Goal: Complete application form: Complete application form

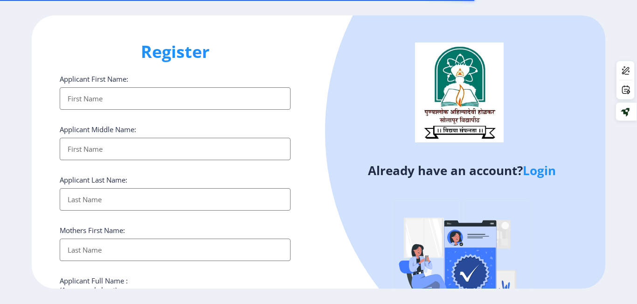
select select
click at [534, 171] on link "Login" at bounding box center [539, 170] width 33 height 17
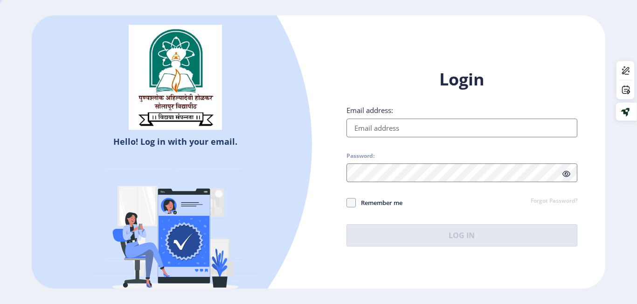
type input "[EMAIL_ADDRESS][DOMAIN_NAME]"
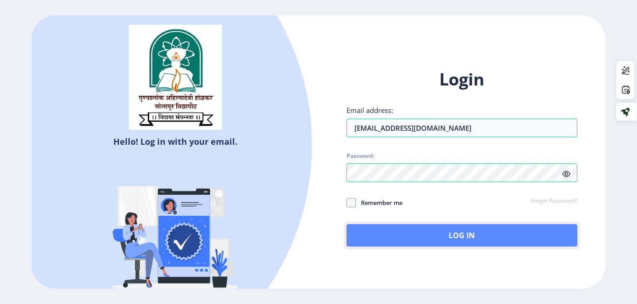
click at [410, 232] on button "Log In" at bounding box center [462, 235] width 231 height 22
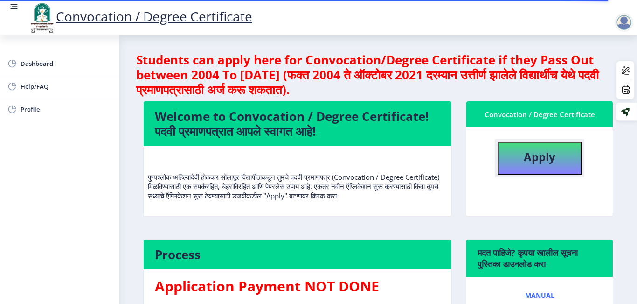
click at [525, 145] on button "Apply" at bounding box center [540, 158] width 84 height 33
select select
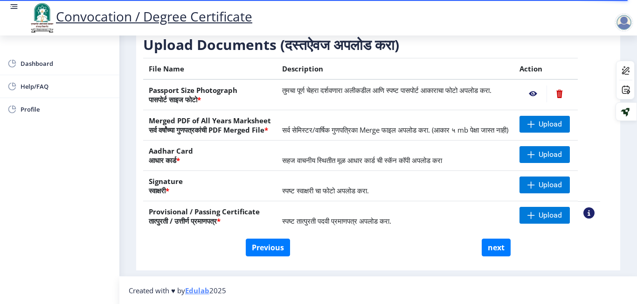
scroll to position [167, 0]
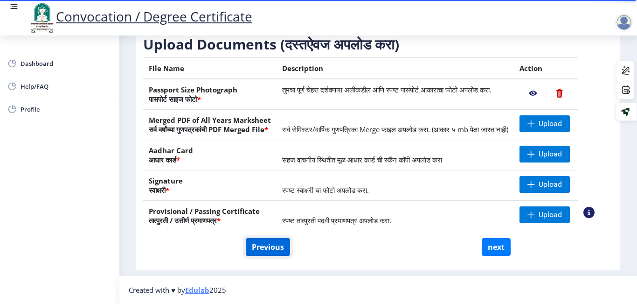
click at [272, 243] on button "Previous" at bounding box center [268, 247] width 44 height 18
select select "Regular"
select select
select select "2019"
select select "March"
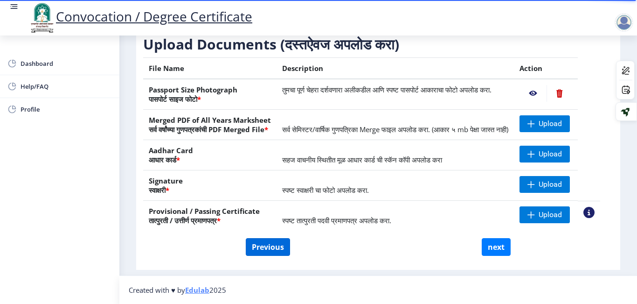
select select "FIRST CLASS WITH DISTINCTION"
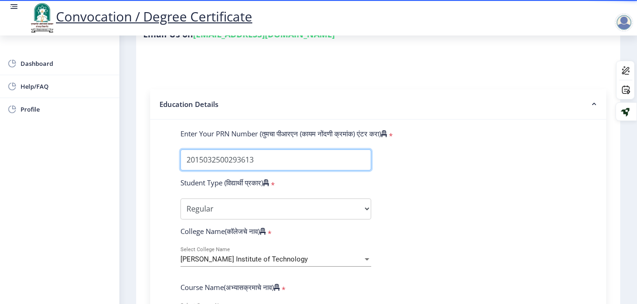
click at [266, 160] on input "Enter Your PRN Number (तुमचा पीआरएन (कायम नोंदणी क्रमांक) एंटर करा)" at bounding box center [276, 159] width 191 height 21
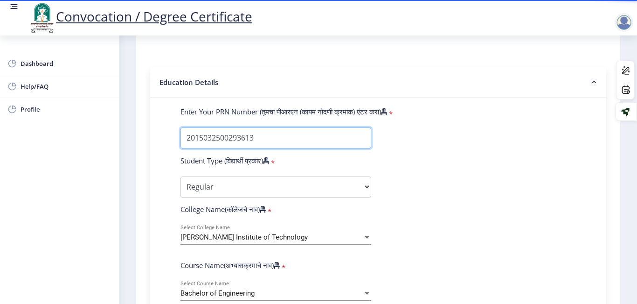
scroll to position [190, 0]
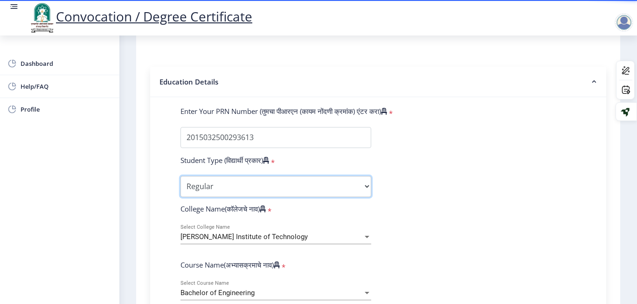
click at [223, 189] on select "Select Student Type Regular External" at bounding box center [276, 186] width 191 height 21
click at [181, 176] on select "Select Student Type Regular External" at bounding box center [276, 186] width 191 height 21
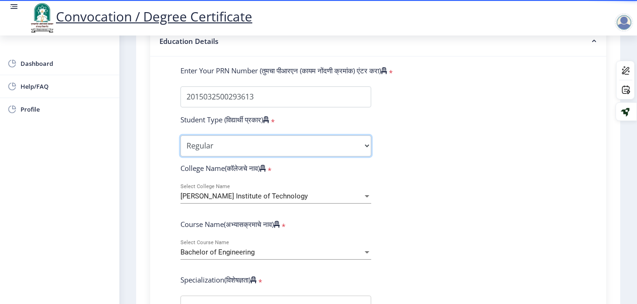
scroll to position [271, 0]
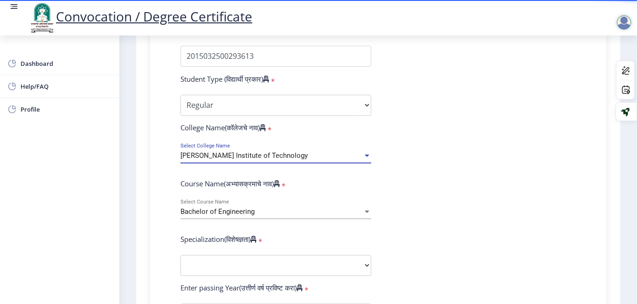
click at [271, 155] on span "[PERSON_NAME] Institute of Technology" at bounding box center [244, 155] width 127 height 8
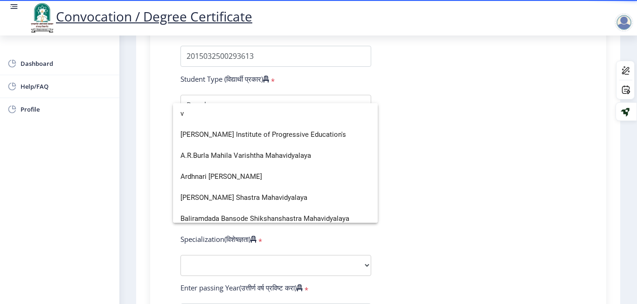
scroll to position [1287, 0]
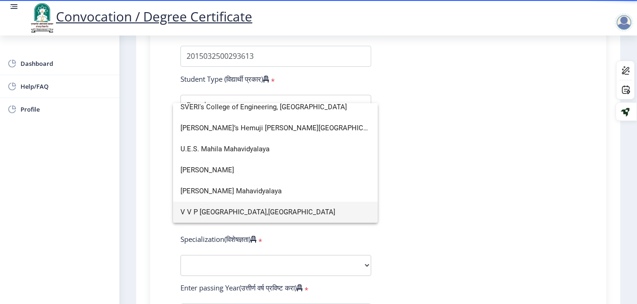
type input "v"
click at [229, 210] on span "V V P [GEOGRAPHIC_DATA],[GEOGRAPHIC_DATA]" at bounding box center [276, 212] width 190 height 21
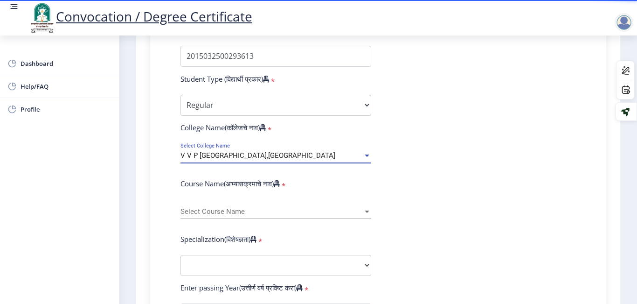
click at [229, 210] on span "Select Course Name" at bounding box center [272, 212] width 182 height 8
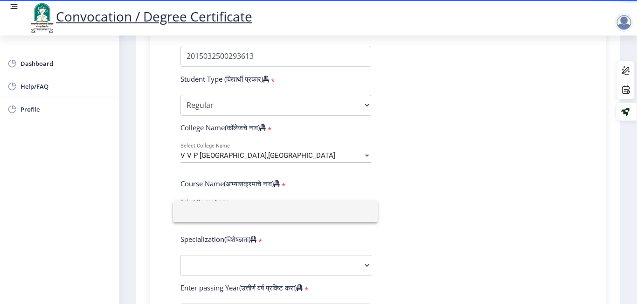
click at [229, 210] on input at bounding box center [276, 211] width 190 height 21
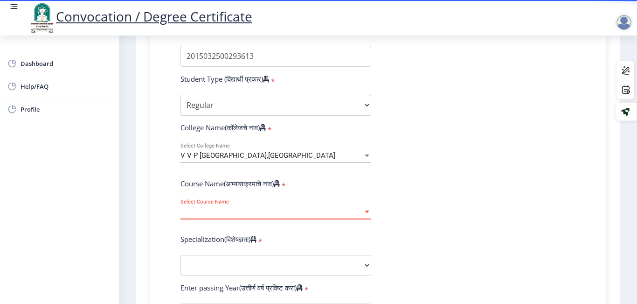
click at [229, 210] on span "Select Course Name" at bounding box center [272, 212] width 182 height 8
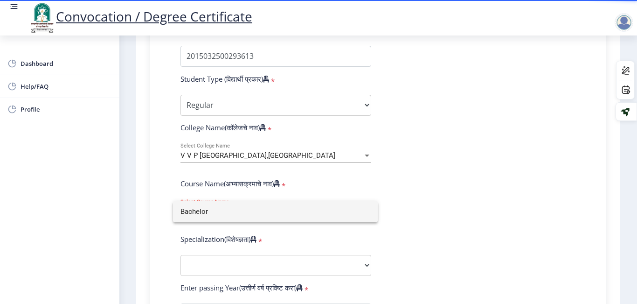
type input "Bachelor"
type input "B"
click at [231, 262] on div at bounding box center [318, 152] width 637 height 304
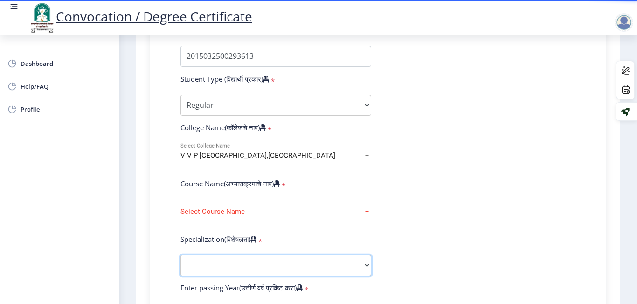
click at [231, 262] on select "Specialization Bio-Medical Engineering Civil Engineering Computer Science & Eng…" at bounding box center [276, 265] width 191 height 21
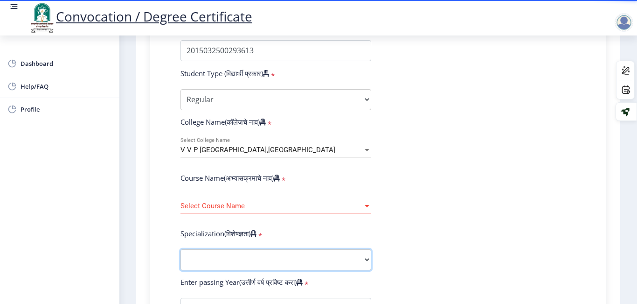
scroll to position [279, 0]
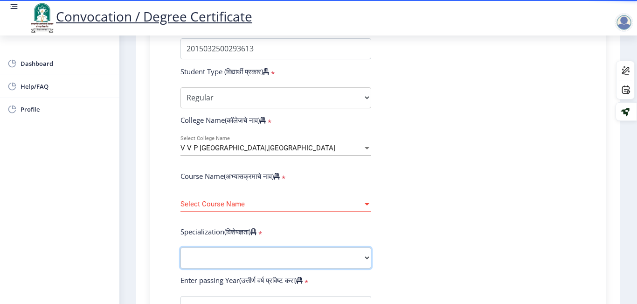
click at [231, 262] on select "Specialization Bio-Medical Engineering Civil Engineering Computer Science & Eng…" at bounding box center [276, 257] width 191 height 21
select select "Computer Science & Engineering"
click at [181, 247] on select "Specialization Bio-Medical Engineering Civil Engineering Computer Science & Eng…" at bounding box center [276, 257] width 191 height 21
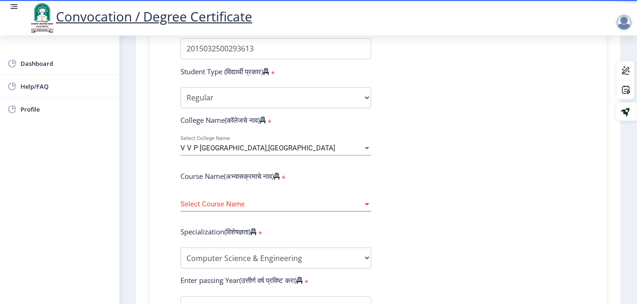
click at [256, 144] on span "V V P [GEOGRAPHIC_DATA],[GEOGRAPHIC_DATA]" at bounding box center [258, 148] width 155 height 8
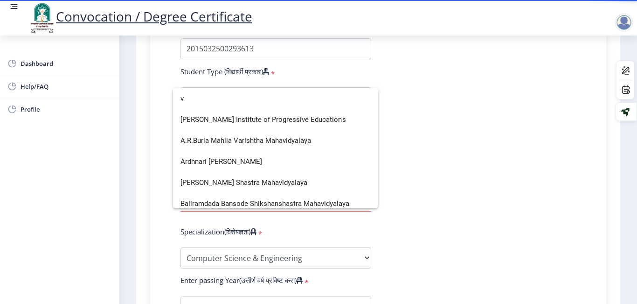
scroll to position [0, 0]
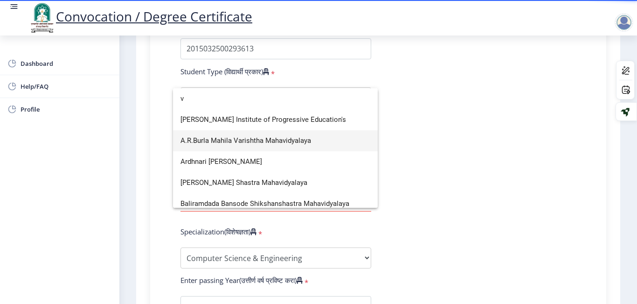
click at [256, 144] on span "A.R.Burla Mahila Varishtha Mahavidyalaya" at bounding box center [276, 140] width 190 height 21
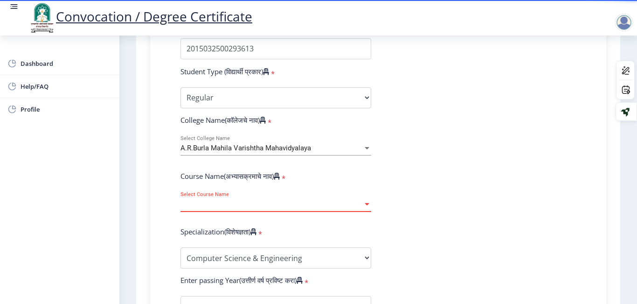
click at [245, 206] on span "Select Course Name" at bounding box center [272, 204] width 182 height 8
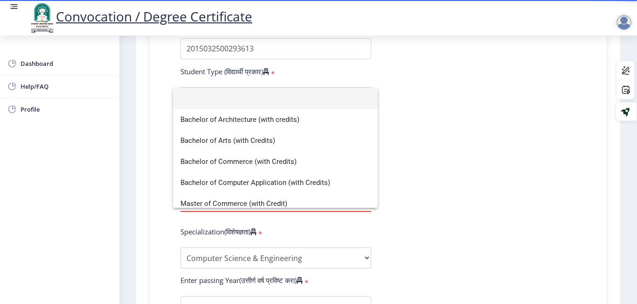
click at [242, 213] on div at bounding box center [318, 152] width 637 height 304
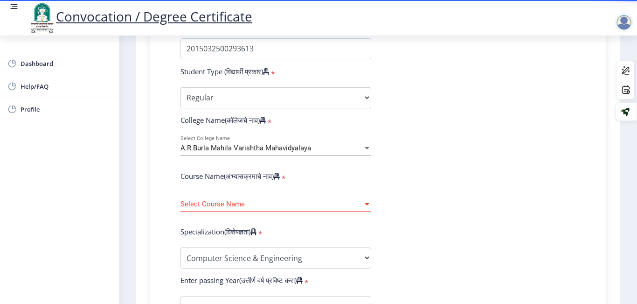
click at [310, 144] on span "A.R.Burla Mahila Varishtha Mahavidyalaya" at bounding box center [246, 148] width 131 height 8
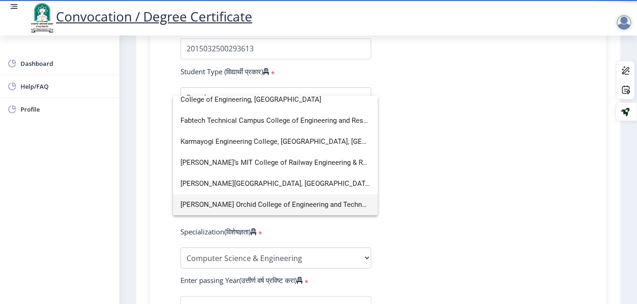
scroll to position [6, 0]
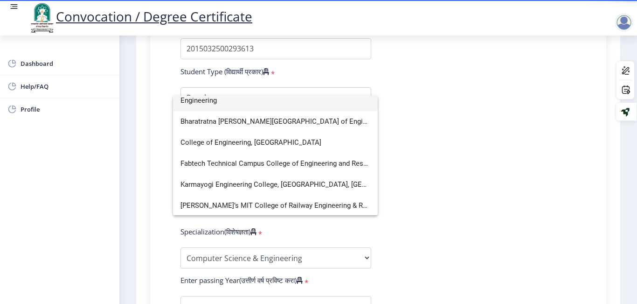
type input "Engineering"
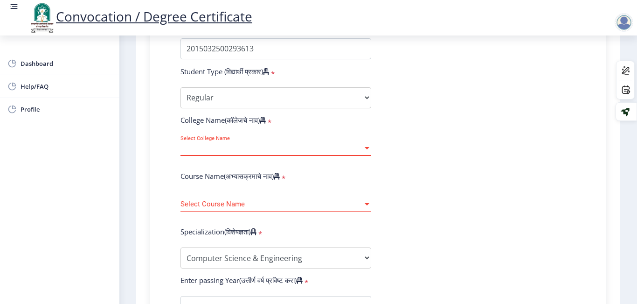
click at [263, 149] on span "Select College Name" at bounding box center [272, 148] width 182 height 8
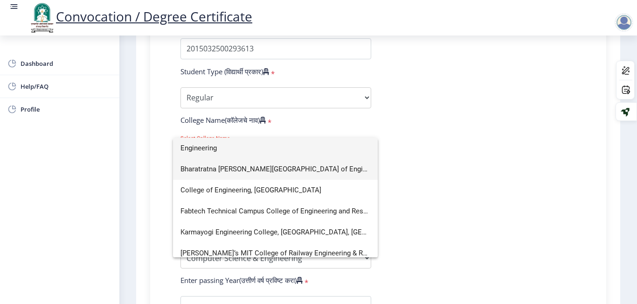
click at [261, 167] on span "Bharatratna [PERSON_NAME][GEOGRAPHIC_DATA] of Engineering" at bounding box center [276, 169] width 190 height 21
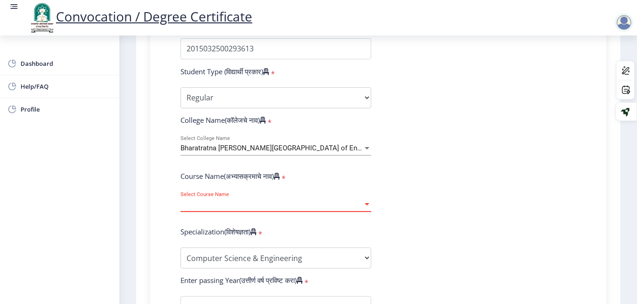
click at [246, 201] on span "Select Course Name" at bounding box center [272, 204] width 182 height 8
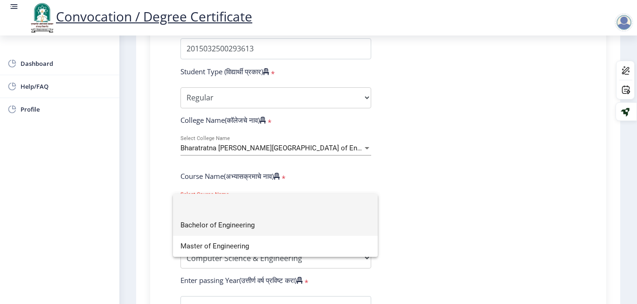
click at [233, 227] on span "Bachelor of Engineering" at bounding box center [276, 225] width 190 height 21
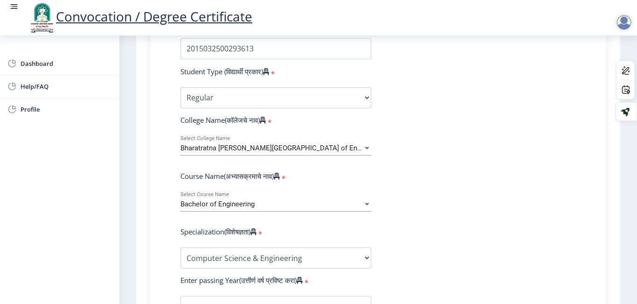
click at [316, 139] on div "Bharatratna [PERSON_NAME][GEOGRAPHIC_DATA] of Engineering Select College Name" at bounding box center [276, 146] width 191 height 20
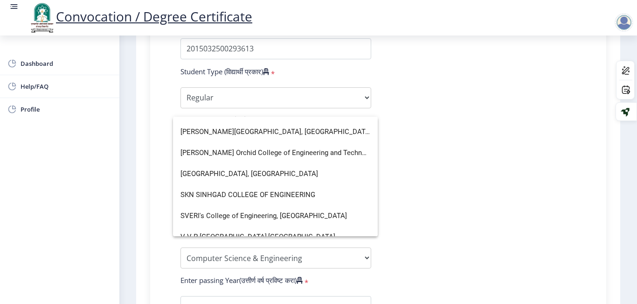
scroll to position [132, 0]
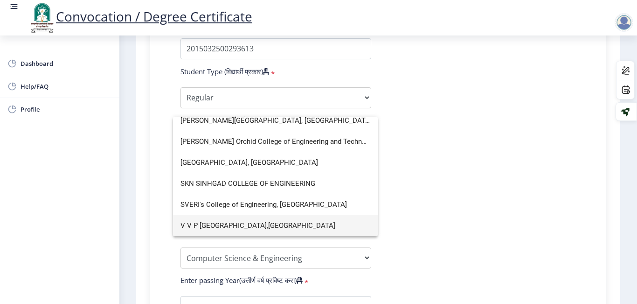
click at [282, 229] on span "V V P [GEOGRAPHIC_DATA],[GEOGRAPHIC_DATA]" at bounding box center [276, 225] width 190 height 21
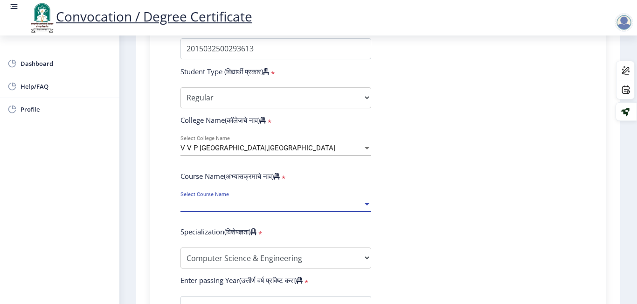
click at [284, 200] on span "Select Course Name" at bounding box center [272, 204] width 182 height 8
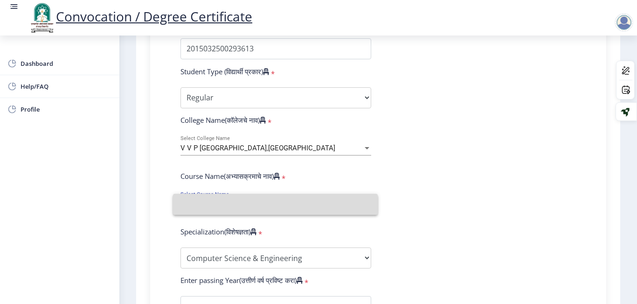
click at [284, 200] on input at bounding box center [276, 204] width 190 height 21
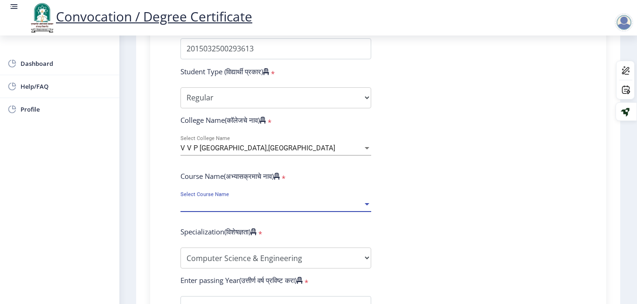
click at [284, 200] on span "Select Course Name" at bounding box center [272, 204] width 182 height 8
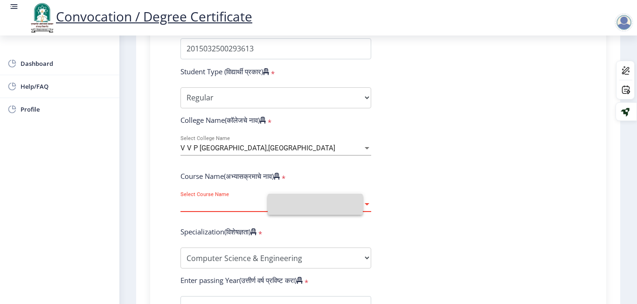
click at [284, 200] on input at bounding box center [315, 204] width 80 height 21
click at [284, 200] on span "Select Course Name" at bounding box center [272, 204] width 182 height 8
click at [284, 200] on input at bounding box center [268, 204] width 175 height 21
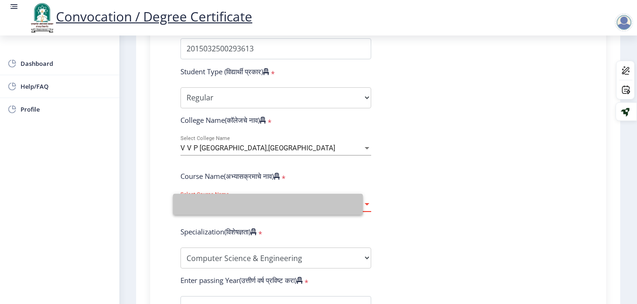
click at [284, 200] on span "Select Course Name" at bounding box center [272, 204] width 182 height 8
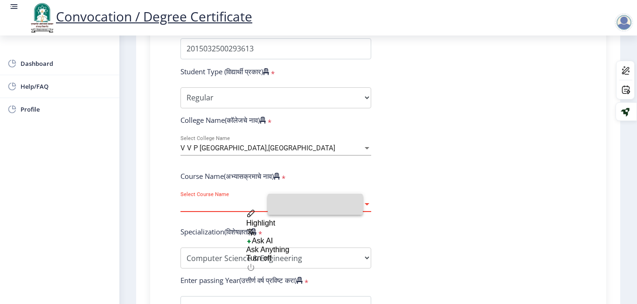
click at [284, 200] on input at bounding box center [315, 204] width 80 height 21
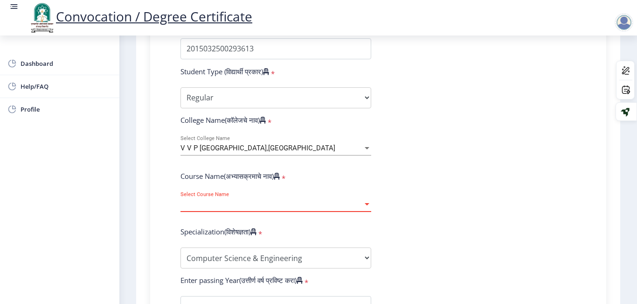
click at [284, 200] on span "Select Course Name" at bounding box center [272, 204] width 182 height 8
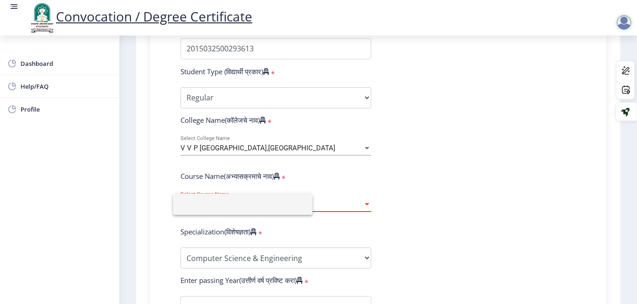
click at [422, 186] on div at bounding box center [318, 152] width 637 height 304
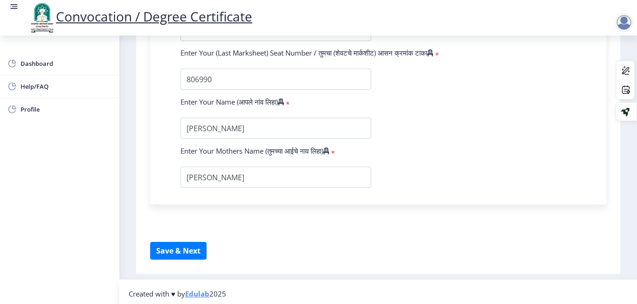
scroll to position [655, 0]
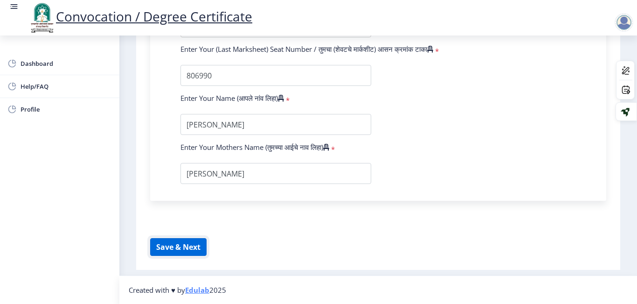
click at [189, 245] on button "Save & Next" at bounding box center [178, 247] width 56 height 18
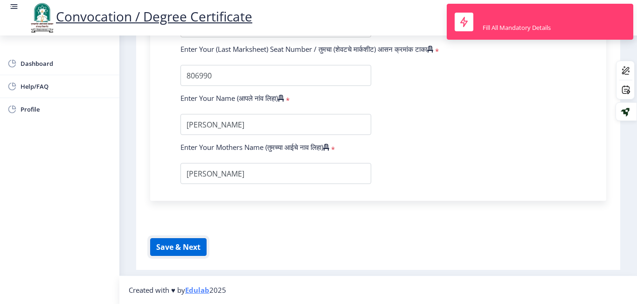
click at [189, 245] on button "Save & Next" at bounding box center [178, 247] width 56 height 18
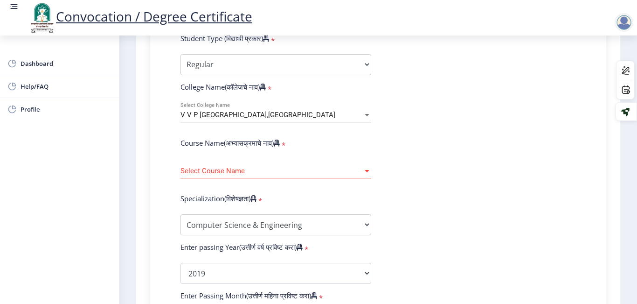
scroll to position [310, 0]
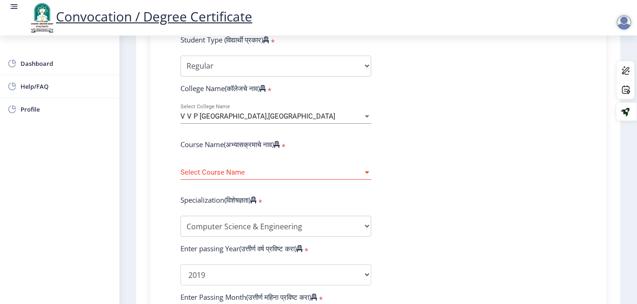
click at [330, 115] on span "V V P [GEOGRAPHIC_DATA],[GEOGRAPHIC_DATA]" at bounding box center [258, 116] width 155 height 8
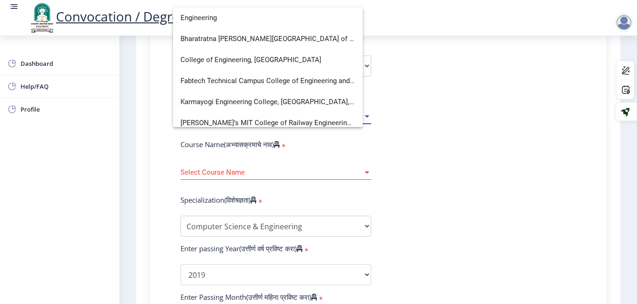
scroll to position [0, 0]
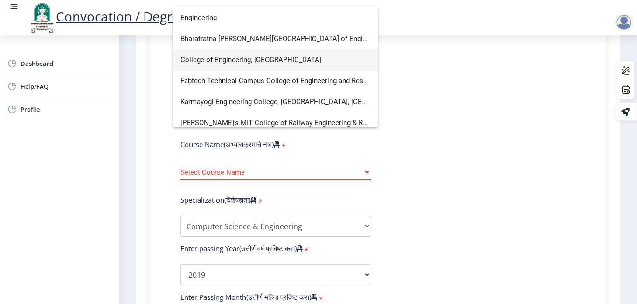
click at [264, 69] on span "College of Engineering, [GEOGRAPHIC_DATA]" at bounding box center [276, 59] width 190 height 21
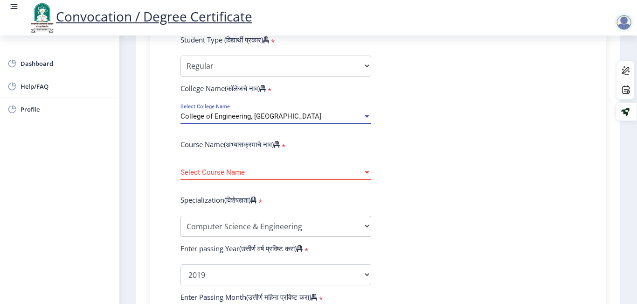
click at [238, 168] on span "Select Course Name" at bounding box center [272, 172] width 182 height 8
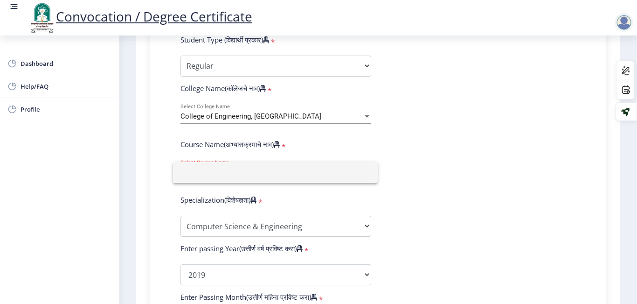
click at [238, 168] on input at bounding box center [276, 172] width 190 height 21
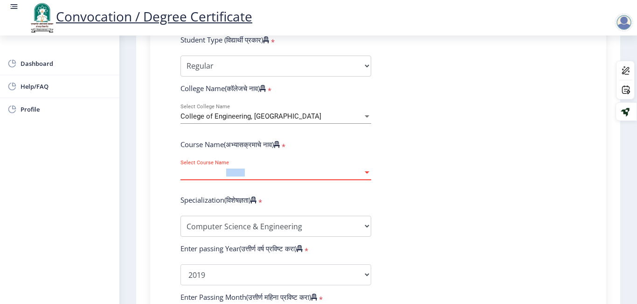
click at [238, 168] on span "Select Course Name" at bounding box center [272, 172] width 182 height 8
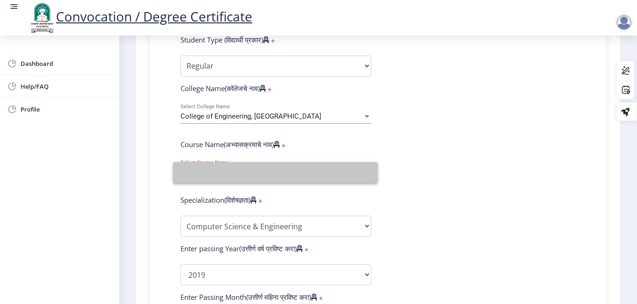
click at [238, 168] on input at bounding box center [276, 172] width 190 height 21
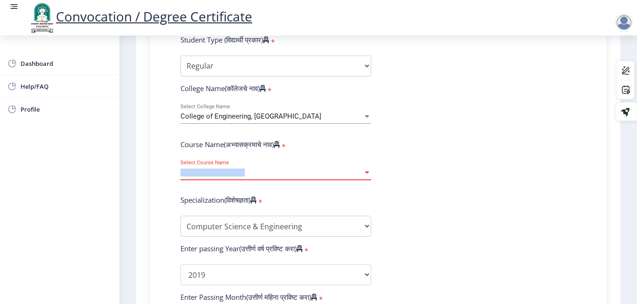
click at [238, 168] on span "Select Course Name" at bounding box center [272, 172] width 182 height 8
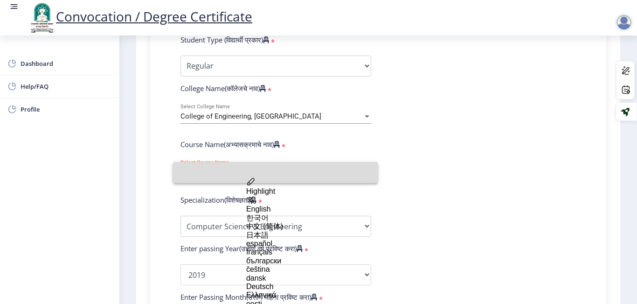
click at [238, 168] on input at bounding box center [276, 172] width 190 height 21
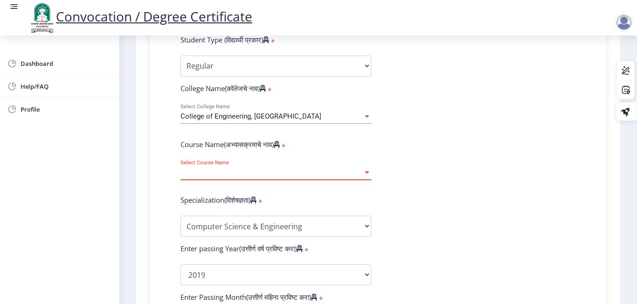
click at [238, 168] on span "Select Course Name" at bounding box center [272, 172] width 182 height 8
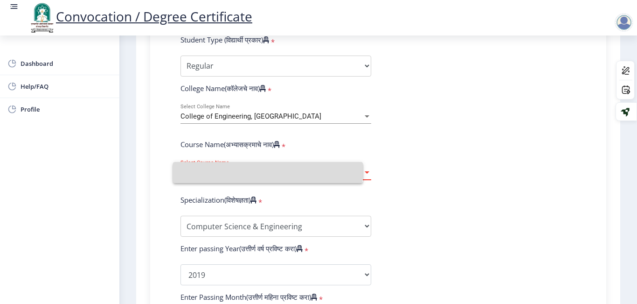
click at [238, 168] on span "Select Course Name" at bounding box center [272, 172] width 182 height 8
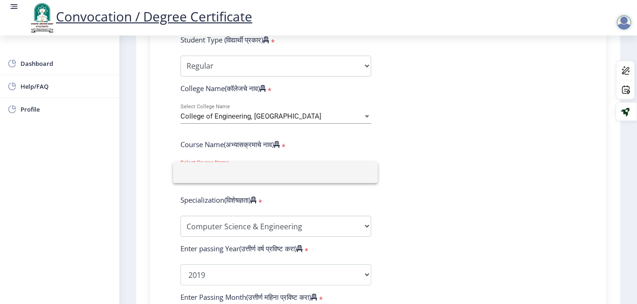
click at [449, 106] on div at bounding box center [318, 152] width 637 height 304
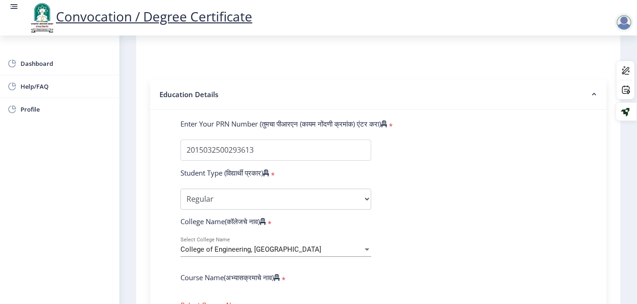
scroll to position [171, 0]
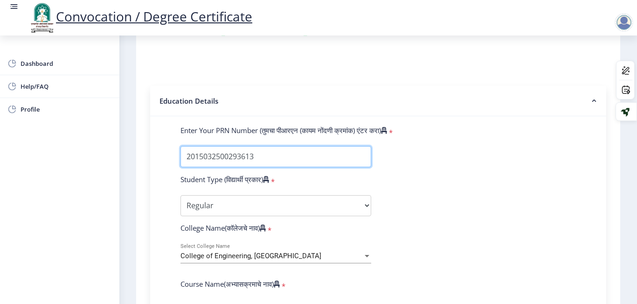
drag, startPoint x: 266, startPoint y: 151, endPoint x: 184, endPoint y: 154, distance: 82.2
click at [184, 154] on input "Enter Your PRN Number (तुमचा पीआरएन (कायम नोंदणी क्रमांक) एंटर करा)" at bounding box center [276, 156] width 191 height 21
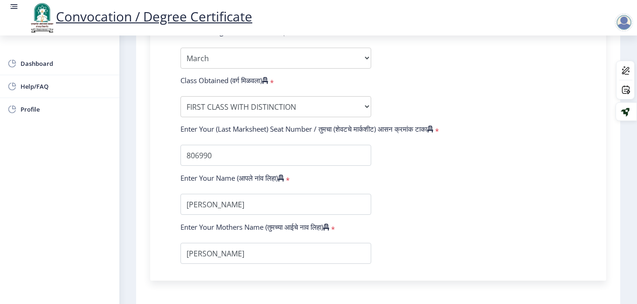
scroll to position [655, 0]
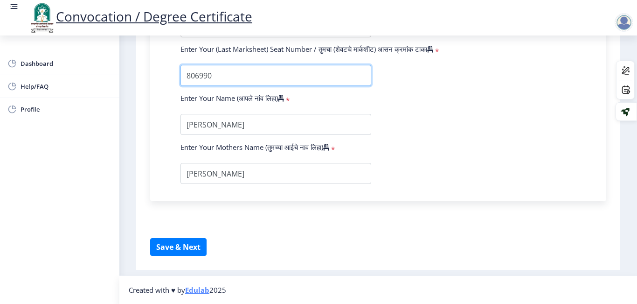
drag, startPoint x: 216, startPoint y: 72, endPoint x: 180, endPoint y: 75, distance: 36.0
click at [180, 75] on div at bounding box center [276, 75] width 205 height 21
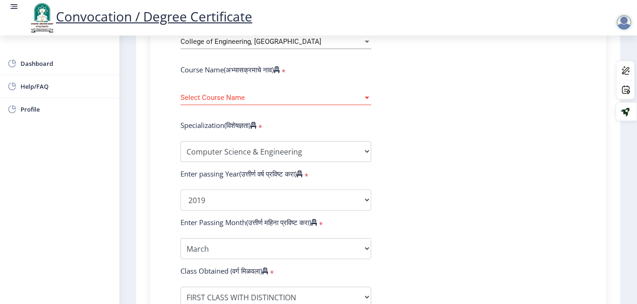
scroll to position [382, 0]
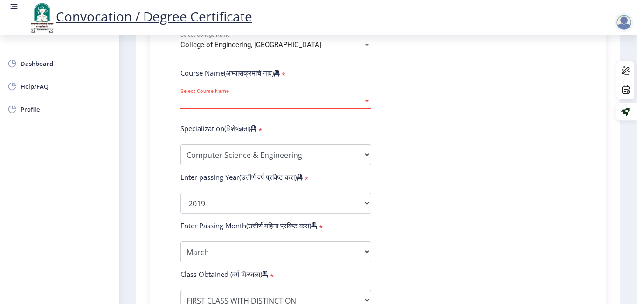
click at [230, 99] on span "Select Course Name" at bounding box center [272, 101] width 182 height 8
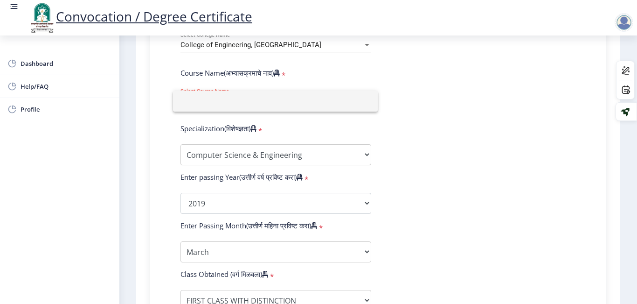
click at [230, 99] on input at bounding box center [276, 101] width 190 height 21
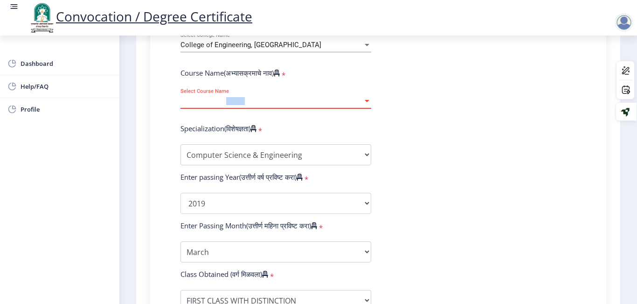
click at [230, 99] on span "Select Course Name" at bounding box center [272, 101] width 182 height 8
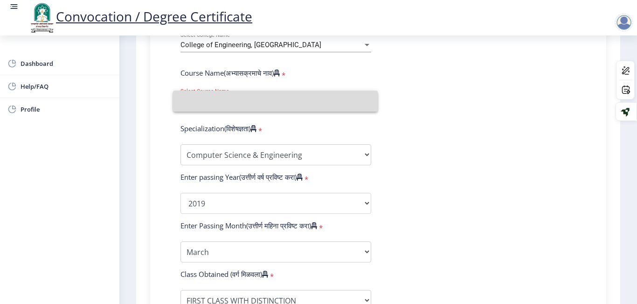
click at [230, 99] on input at bounding box center [276, 101] width 190 height 21
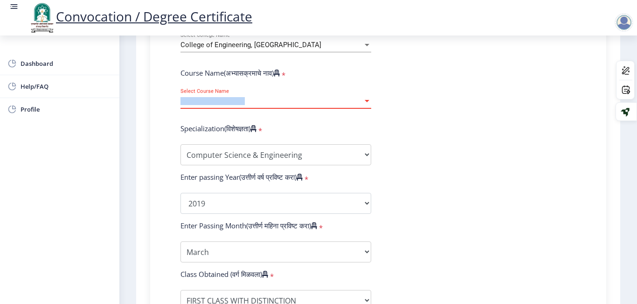
click at [230, 99] on span "Select Course Name" at bounding box center [272, 101] width 182 height 8
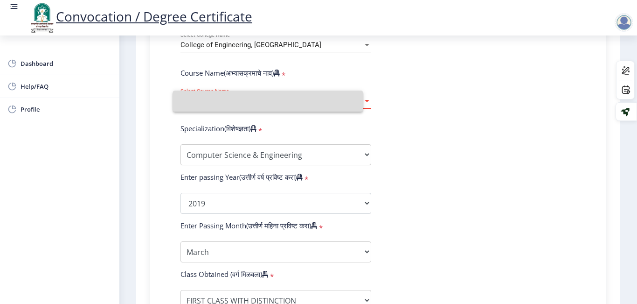
click at [230, 99] on input at bounding box center [268, 101] width 175 height 21
click at [230, 99] on span "Select Course Name" at bounding box center [272, 101] width 182 height 8
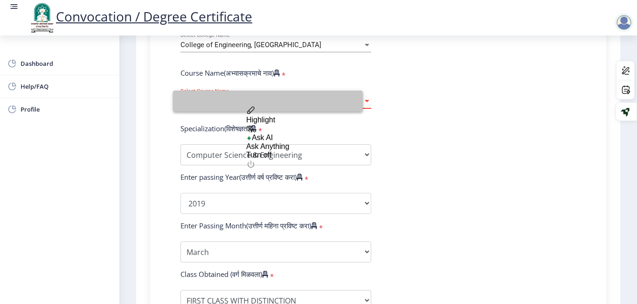
click at [230, 99] on input at bounding box center [268, 101] width 175 height 21
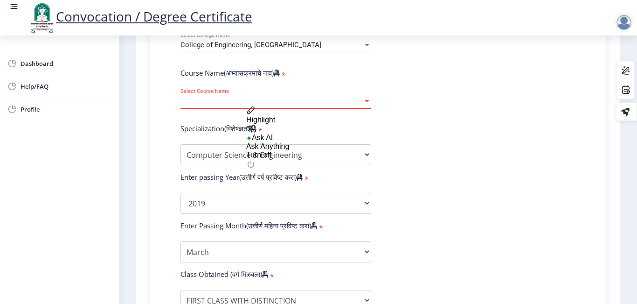
click at [230, 99] on span "Select Course Name" at bounding box center [272, 101] width 182 height 8
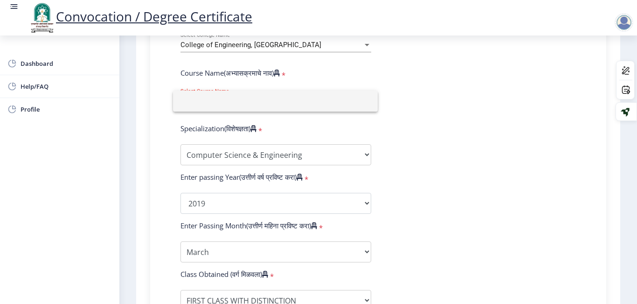
click at [230, 99] on input at bounding box center [276, 101] width 190 height 21
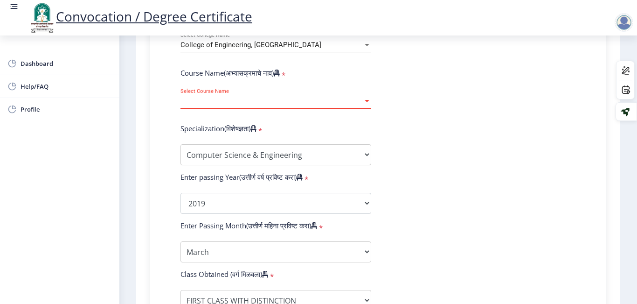
click at [230, 99] on span "Select Course Name" at bounding box center [272, 101] width 182 height 8
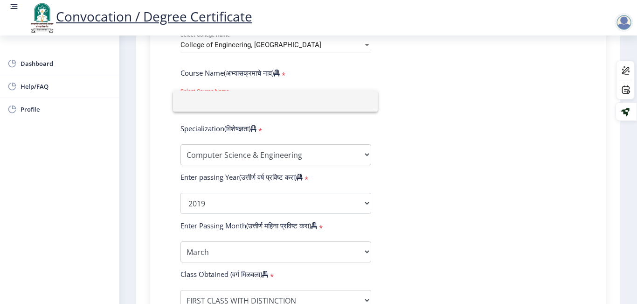
click at [461, 137] on div at bounding box center [318, 152] width 637 height 304
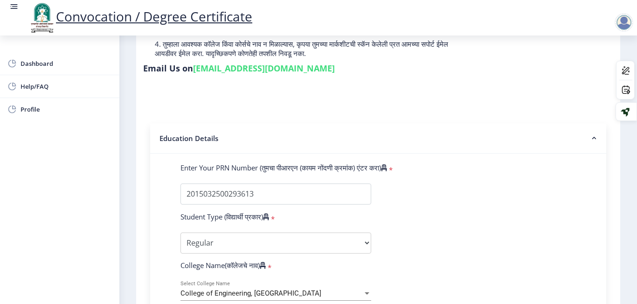
scroll to position [135, 0]
